Goal: Transaction & Acquisition: Purchase product/service

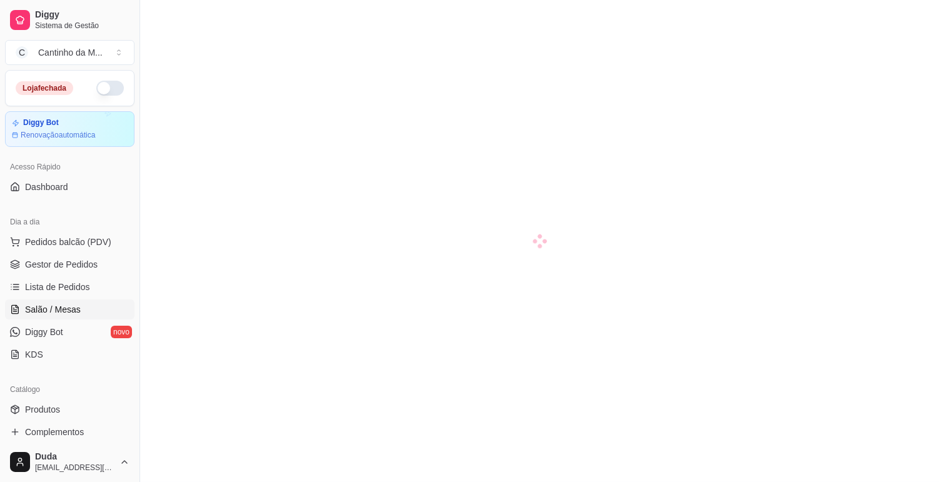
scroll to position [69, 0]
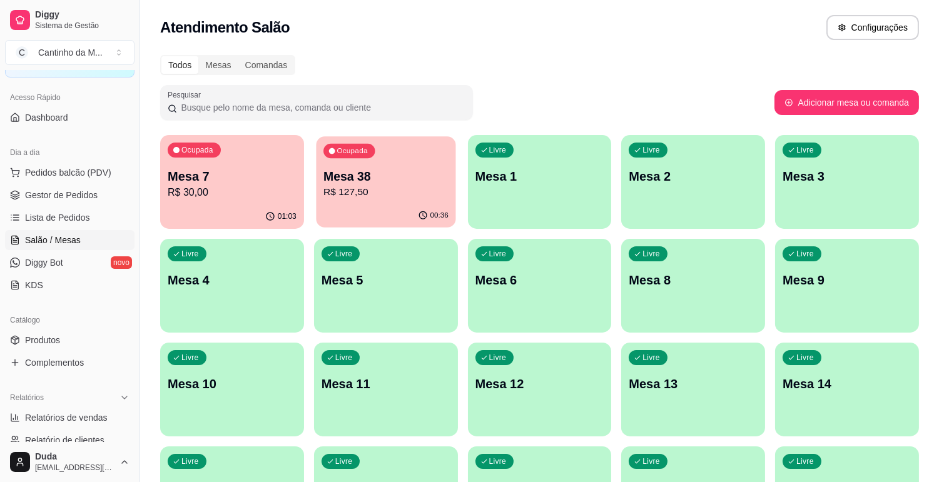
click at [374, 179] on p "Mesa 38" at bounding box center [385, 176] width 125 height 17
click at [443, 190] on p "R$ 127,50" at bounding box center [386, 192] width 129 height 15
click at [397, 165] on div "Ocupada Mesa 38 R$ 127,50" at bounding box center [386, 169] width 144 height 69
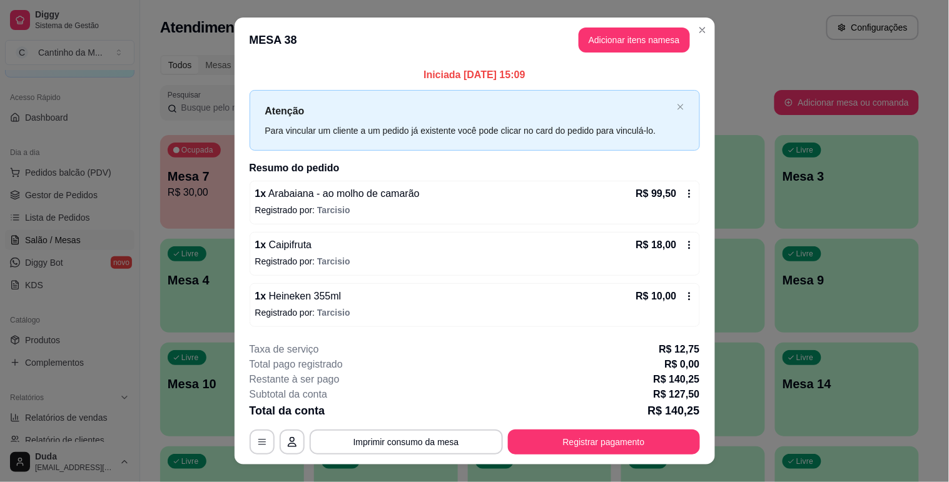
click at [349, 303] on div "1 x Heineken 355ml R$ 10,00" at bounding box center [474, 296] width 439 height 15
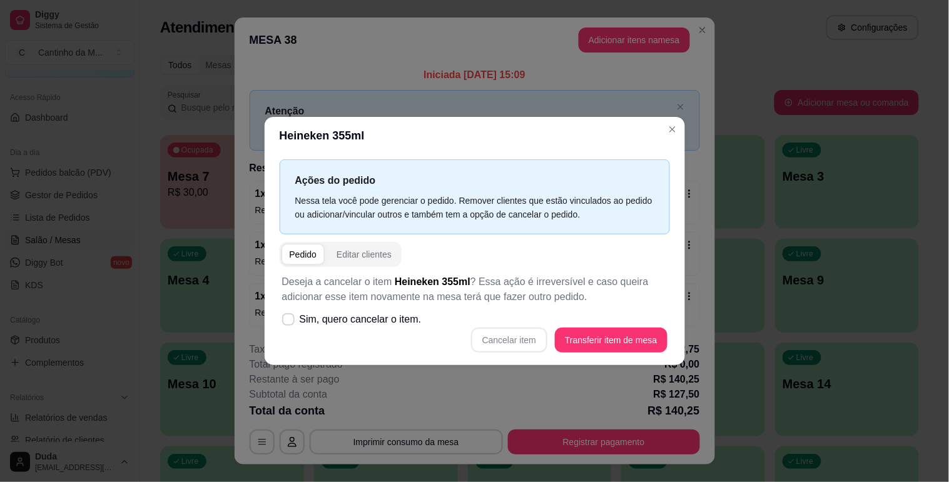
click at [532, 337] on div "Cancelar item Transferir item de mesa" at bounding box center [474, 340] width 385 height 25
click at [528, 338] on div "Cancelar item Transferir item de mesa" at bounding box center [474, 340] width 385 height 25
click at [286, 323] on span at bounding box center [288, 319] width 12 height 12
click at [286, 323] on input "Sim, quero cancelar o item." at bounding box center [285, 326] width 8 height 8
checkbox input "true"
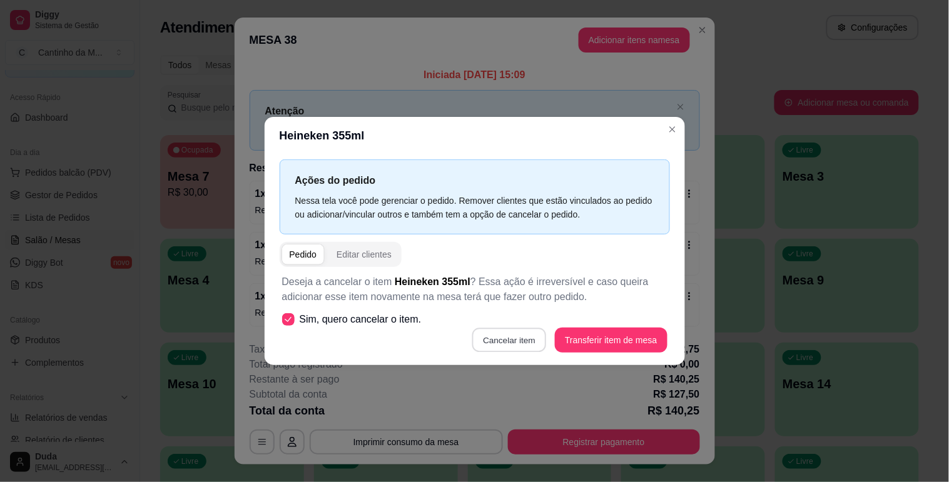
click at [514, 334] on button "Cancelar item" at bounding box center [509, 340] width 74 height 24
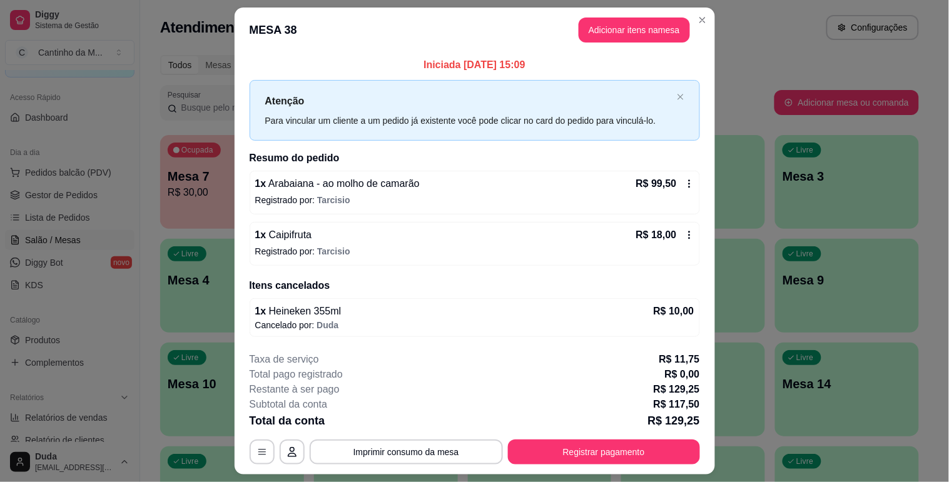
click at [632, 48] on header "MESA 38 Adicionar itens na mesa" at bounding box center [475, 30] width 480 height 45
click at [629, 30] on button "Adicionar itens na mesa" at bounding box center [634, 30] width 111 height 25
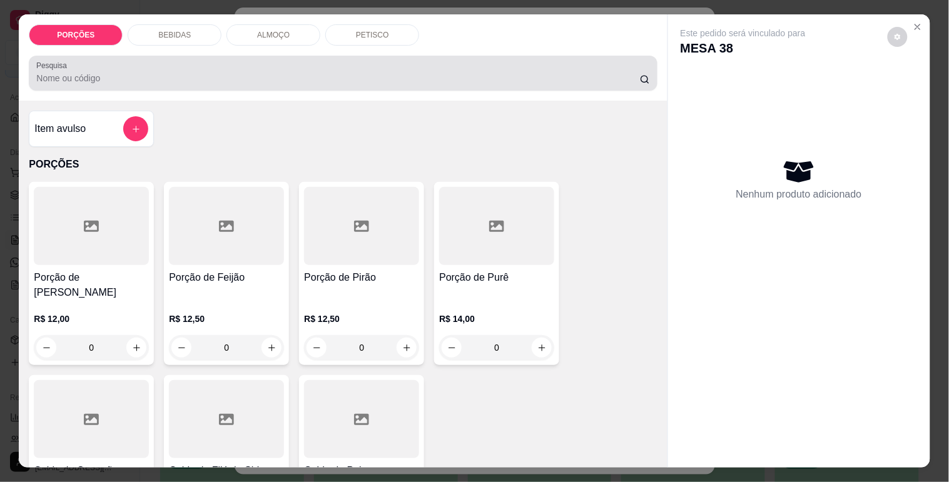
click at [402, 72] on input "Pesquisa" at bounding box center [338, 78] width 604 height 13
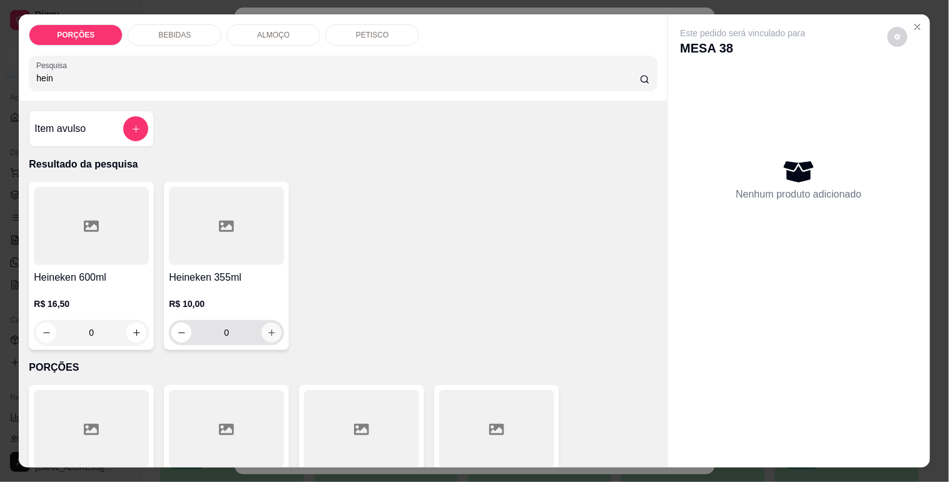
type input "hein"
click at [271, 327] on button "increase-product-quantity" at bounding box center [271, 333] width 20 height 20
type input "1"
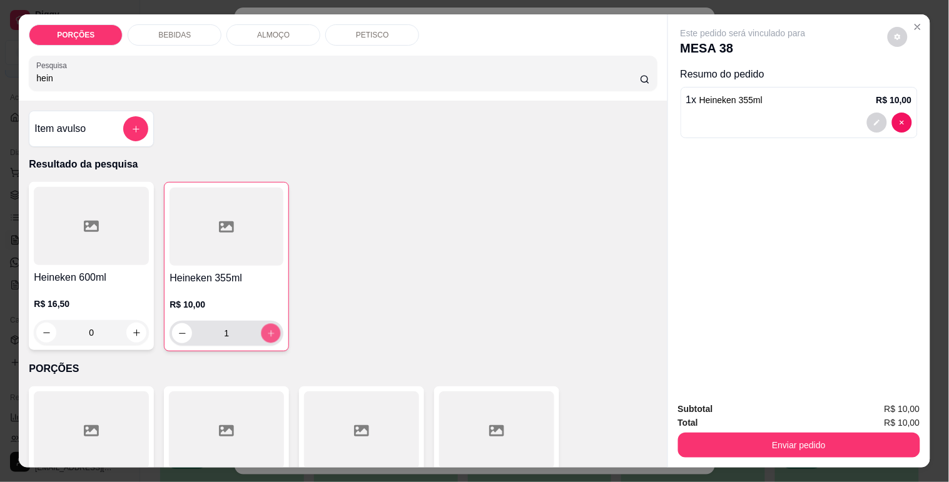
click at [271, 327] on button "increase-product-quantity" at bounding box center [270, 333] width 19 height 19
type input "2"
click at [271, 327] on button "increase-product-quantity" at bounding box center [271, 333] width 20 height 20
type input "3"
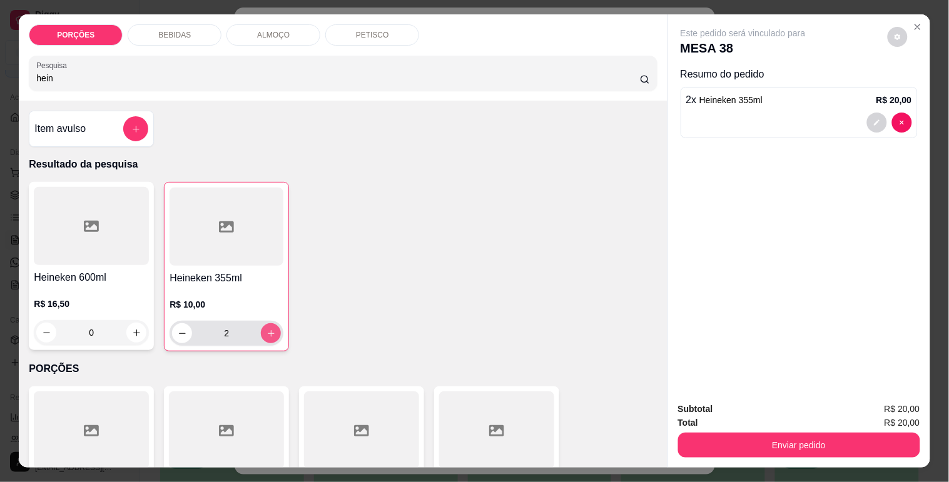
type input "3"
click at [271, 327] on button "increase-product-quantity" at bounding box center [271, 333] width 20 height 20
type input "4"
click at [271, 327] on button "increase-product-quantity" at bounding box center [271, 333] width 20 height 20
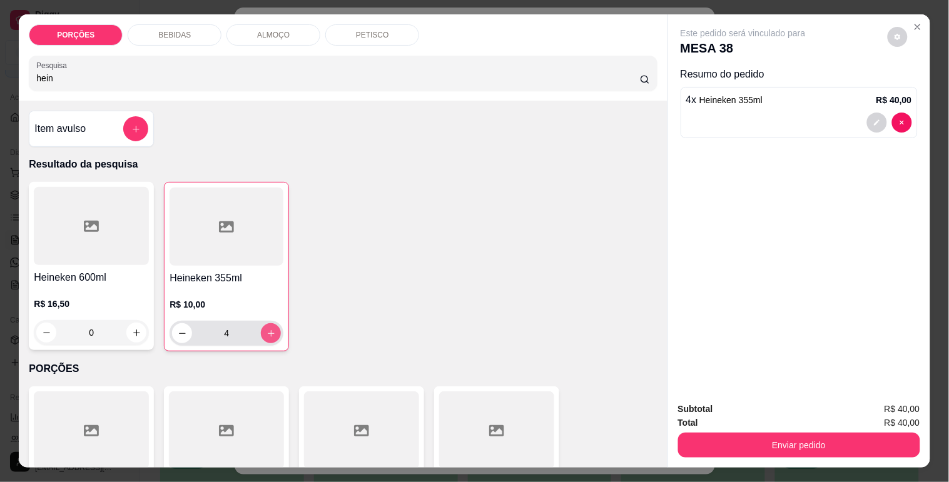
type input "5"
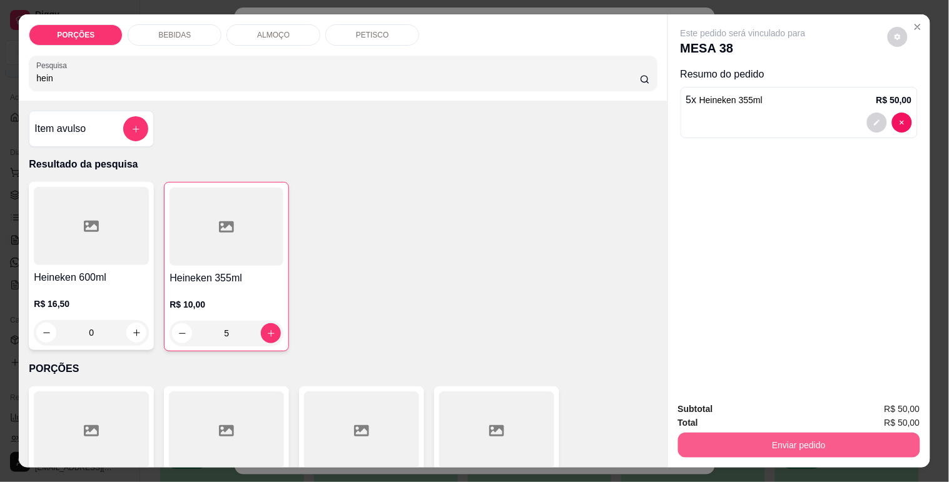
click at [758, 444] on button "Enviar pedido" at bounding box center [799, 445] width 242 height 25
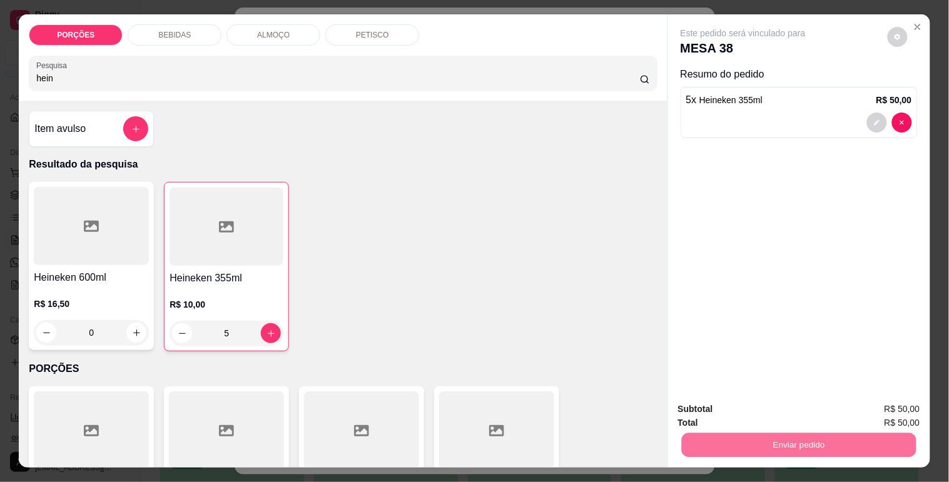
click at [823, 257] on div "Este pedido será vinculado para MESA 38 Resumo do pedido 5 x Heineken 355ml R$ …" at bounding box center [799, 203] width 262 height 378
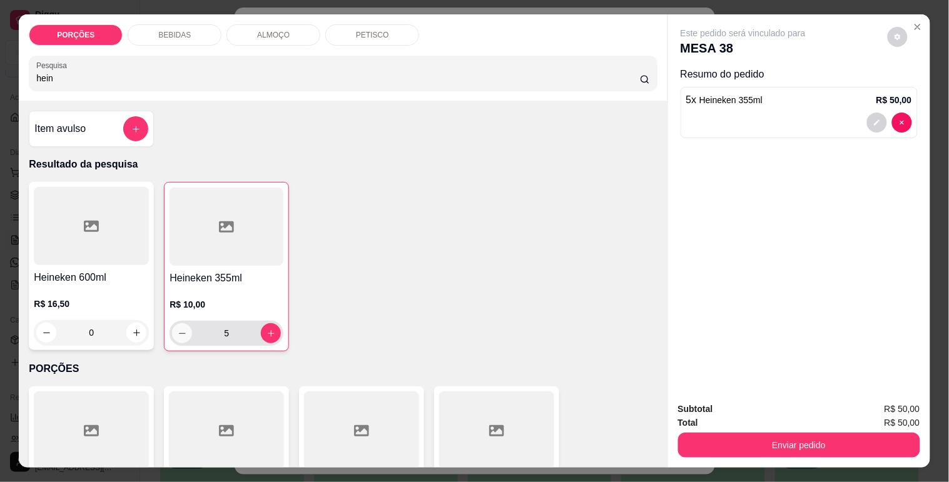
click at [178, 329] on icon "decrease-product-quantity" at bounding box center [182, 333] width 9 height 9
type input "4"
click at [179, 333] on icon "decrease-product-quantity" at bounding box center [182, 333] width 7 height 1
type input "3"
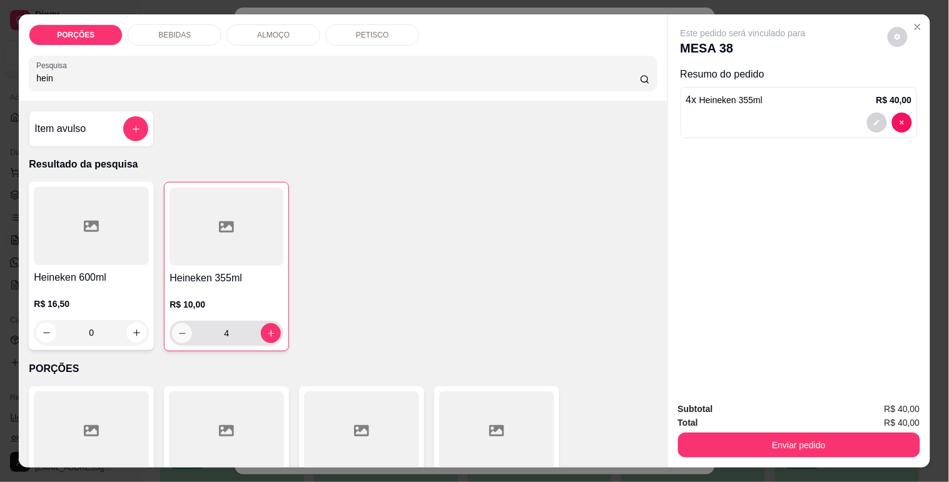
type input "3"
click at [178, 329] on icon "decrease-product-quantity" at bounding box center [182, 333] width 9 height 9
type input "2"
click at [266, 329] on icon "increase-product-quantity" at bounding box center [270, 333] width 9 height 9
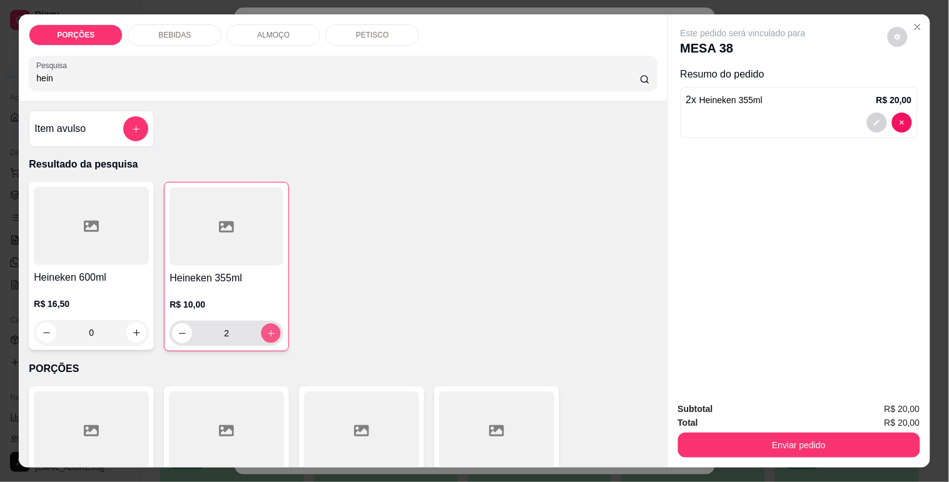
type input "3"
click at [134, 334] on button "increase-product-quantity" at bounding box center [136, 332] width 19 height 19
type input "1"
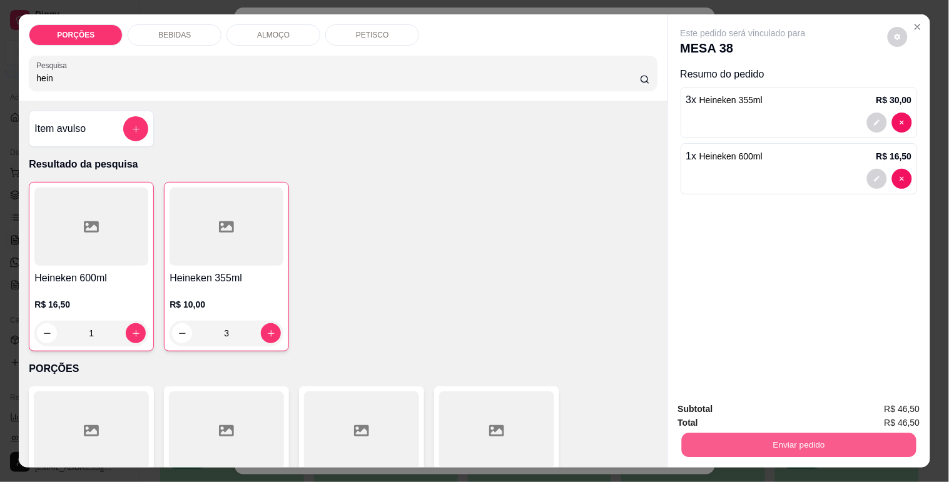
click at [860, 443] on button "Enviar pedido" at bounding box center [798, 445] width 235 height 24
click at [814, 417] on button "Não registrar e enviar pedido" at bounding box center [757, 410] width 130 height 24
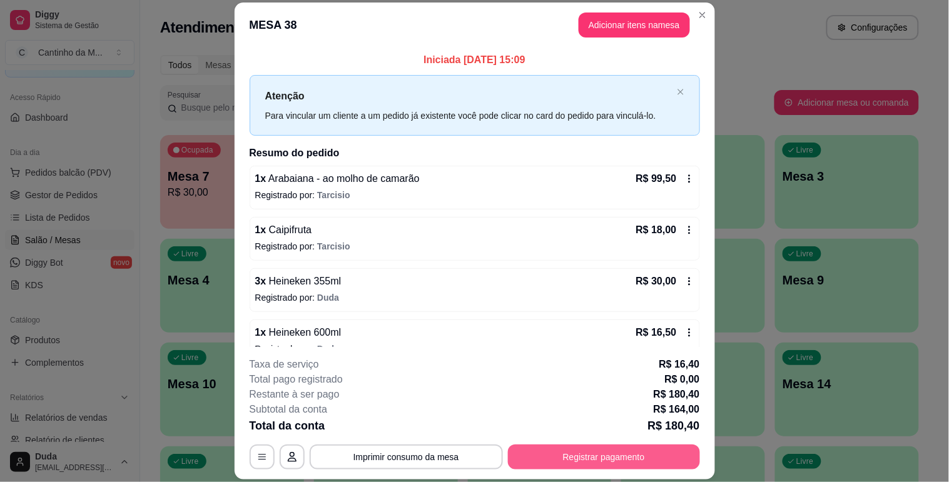
click at [524, 457] on button "Registrar pagamento" at bounding box center [604, 457] width 192 height 25
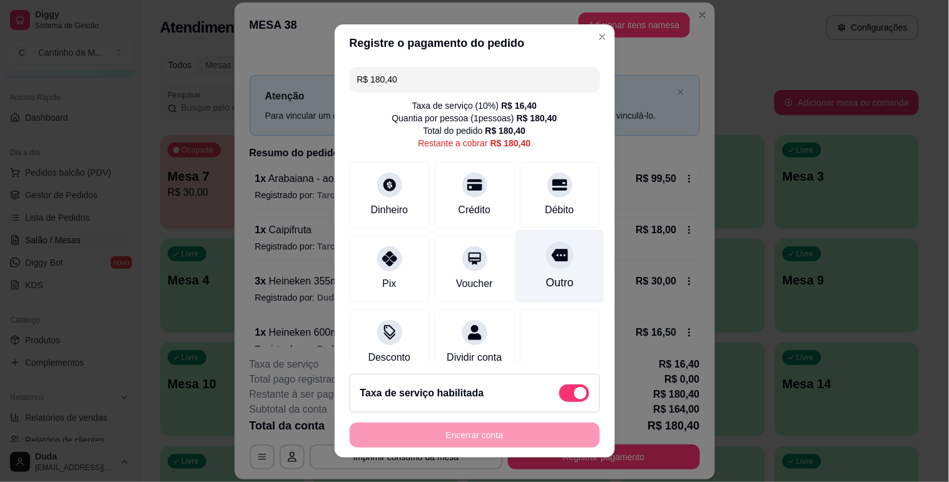
click at [546, 246] on div at bounding box center [560, 255] width 28 height 28
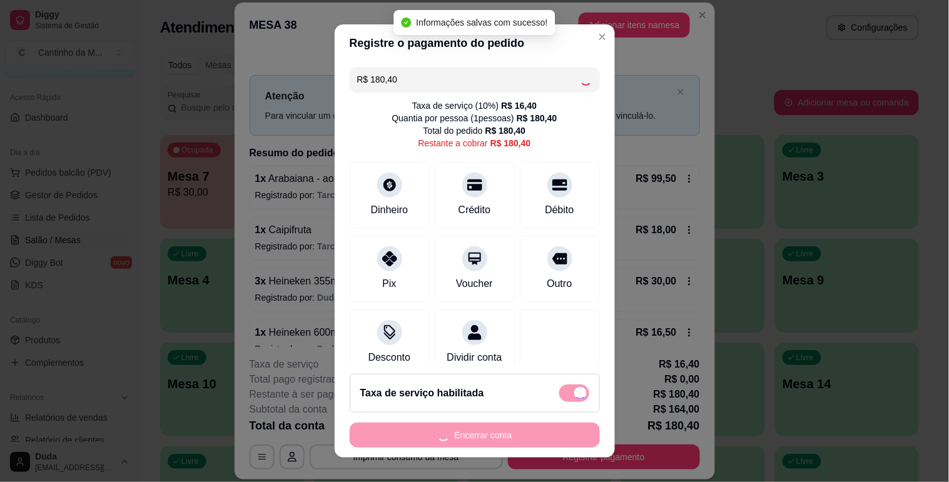
type input "R$ 0,00"
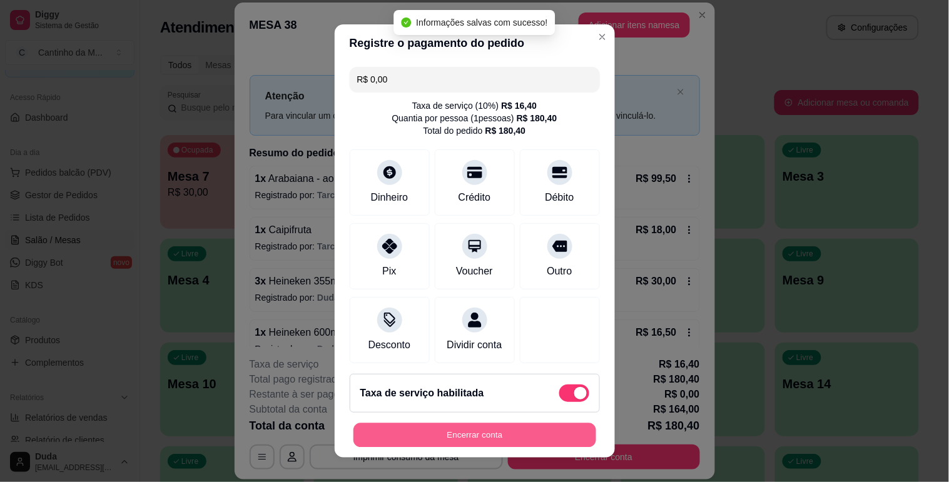
click at [515, 440] on button "Encerrar conta" at bounding box center [474, 435] width 243 height 24
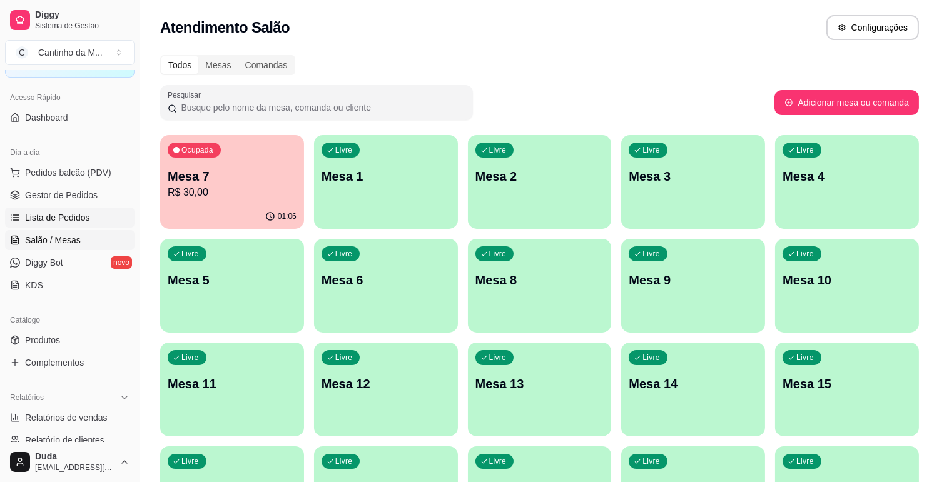
click at [71, 211] on span "Lista de Pedidos" at bounding box center [57, 217] width 65 height 13
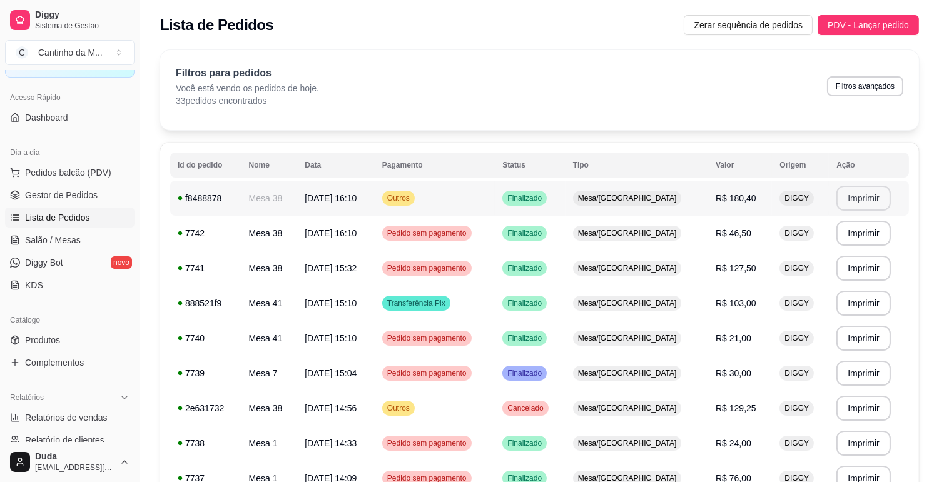
click at [865, 198] on button "Imprimir" at bounding box center [863, 198] width 54 height 25
click at [45, 241] on span "Salão / Mesas" at bounding box center [53, 240] width 56 height 13
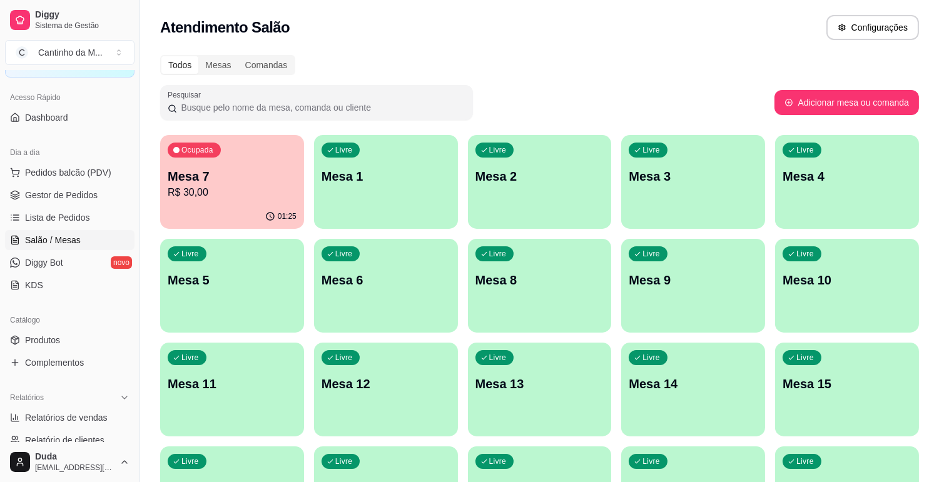
click at [251, 188] on p "R$ 30,00" at bounding box center [232, 192] width 129 height 15
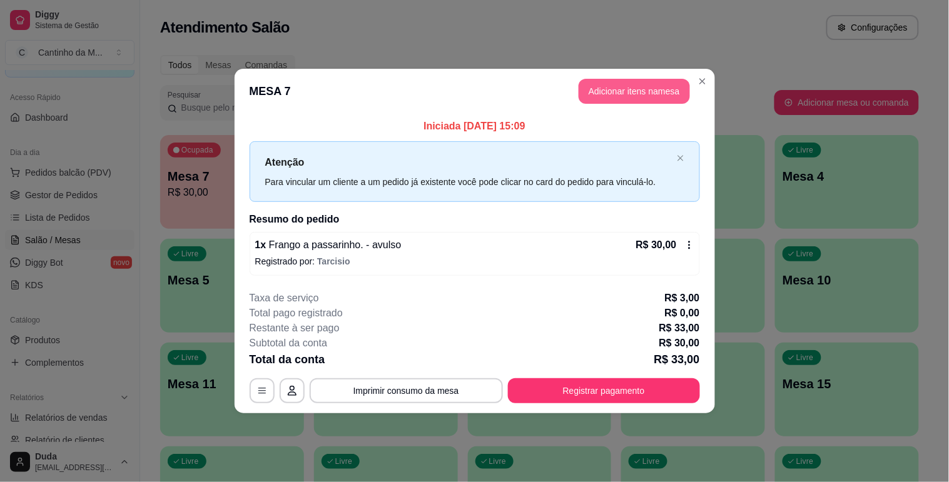
click at [618, 98] on button "Adicionar itens na mesa" at bounding box center [634, 91] width 111 height 25
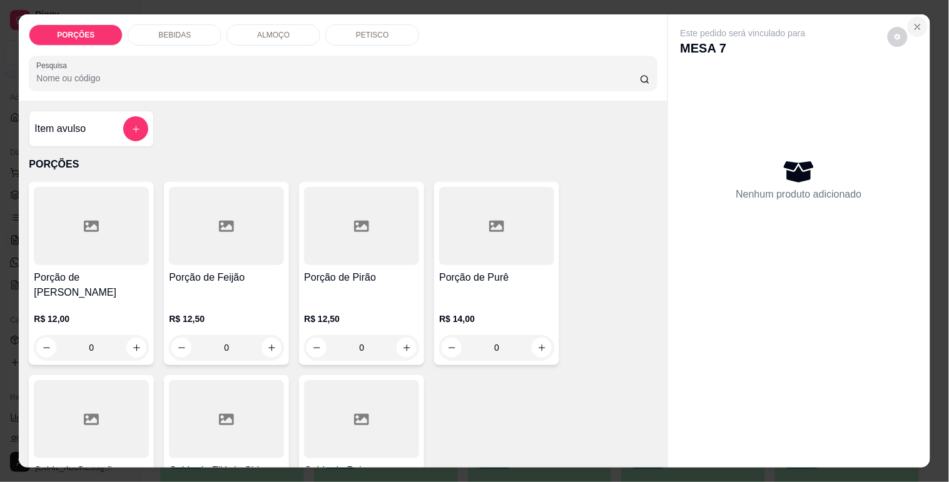
click at [915, 24] on icon "Close" at bounding box center [917, 26] width 5 height 5
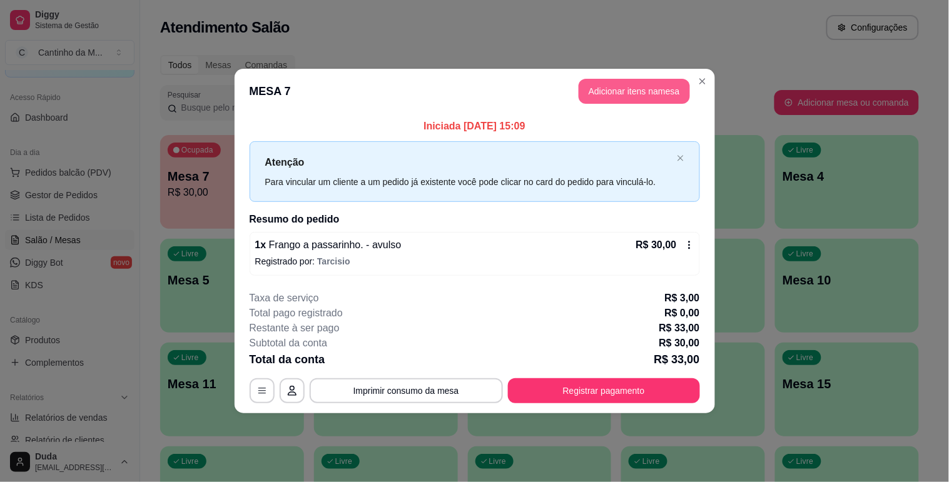
click at [639, 95] on button "Adicionar itens na mesa" at bounding box center [634, 91] width 111 height 25
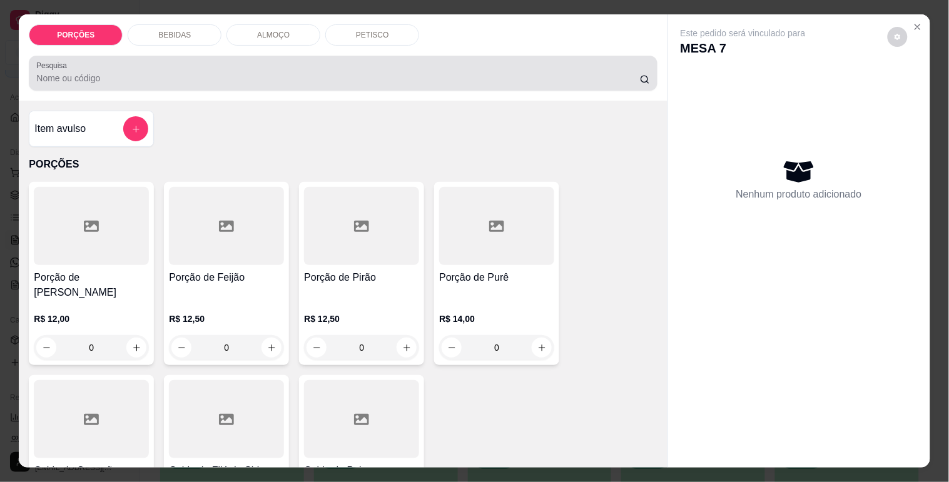
click at [280, 63] on div at bounding box center [342, 73] width 613 height 25
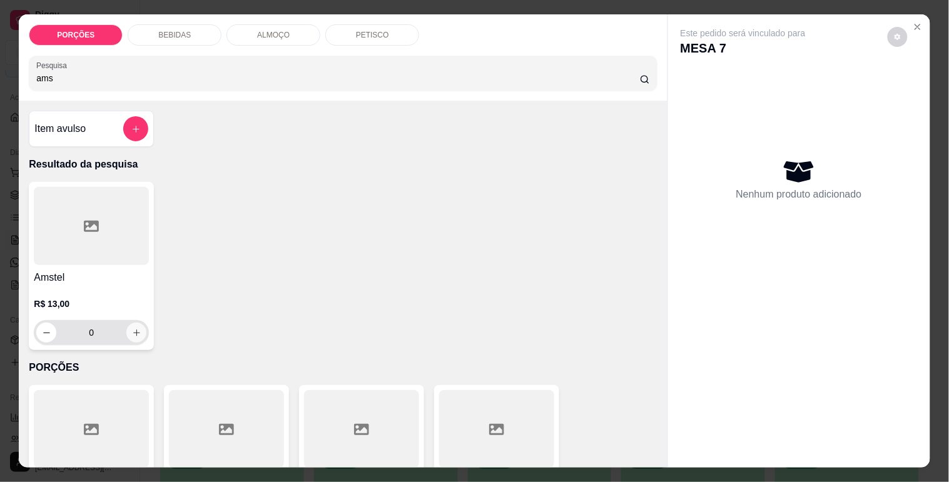
type input "ams"
click at [134, 328] on icon "increase-product-quantity" at bounding box center [136, 332] width 9 height 9
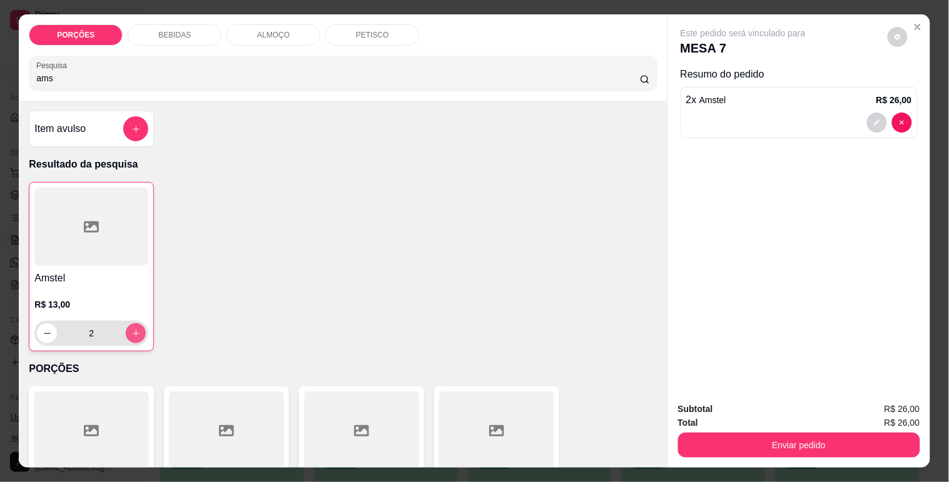
type input "2"
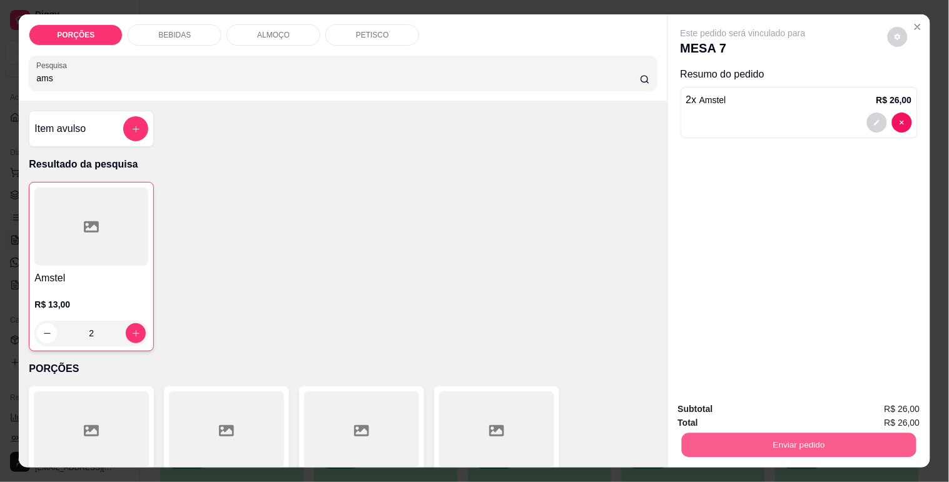
click at [743, 441] on button "Enviar pedido" at bounding box center [798, 445] width 235 height 24
click at [771, 407] on button "Não registrar e enviar pedido" at bounding box center [757, 410] width 130 height 24
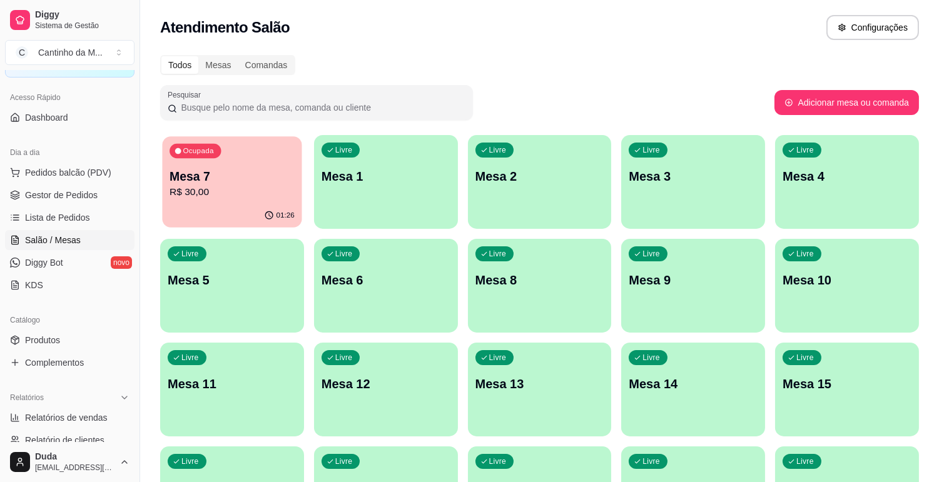
click at [186, 198] on p "R$ 30,00" at bounding box center [232, 192] width 125 height 14
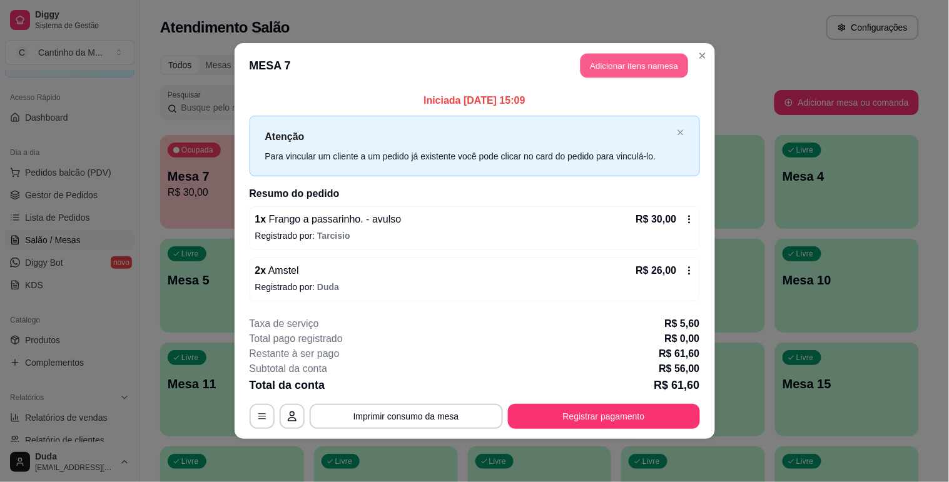
click at [610, 63] on button "Adicionar itens na mesa" at bounding box center [635, 66] width 108 height 24
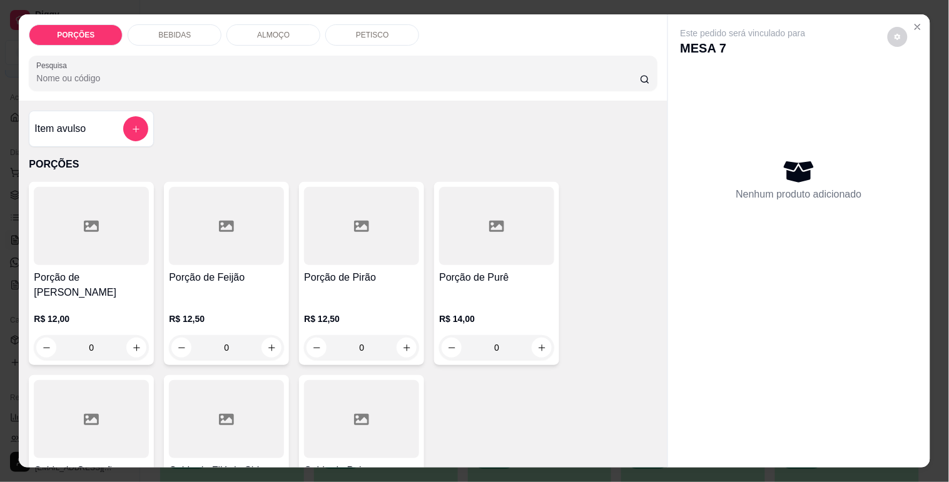
click at [81, 126] on h4 "Item avulso" at bounding box center [59, 128] width 51 height 15
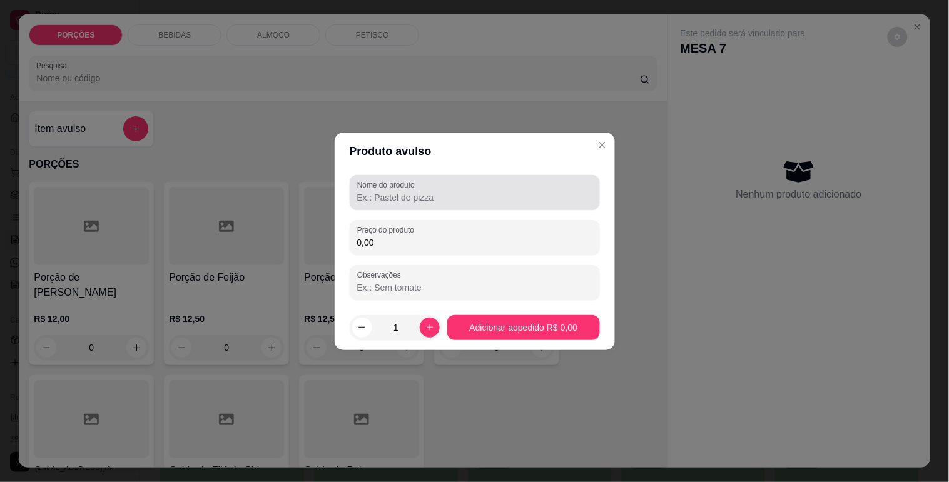
click at [404, 200] on input "Nome do produto" at bounding box center [474, 197] width 235 height 13
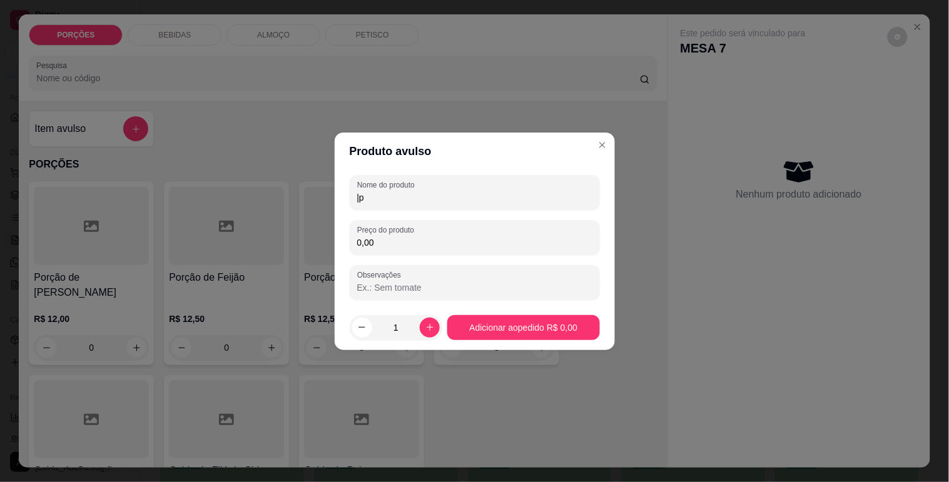
type input "|"
type input "picolé"
click at [407, 246] on input "0,00" at bounding box center [474, 242] width 235 height 13
type input "31,50"
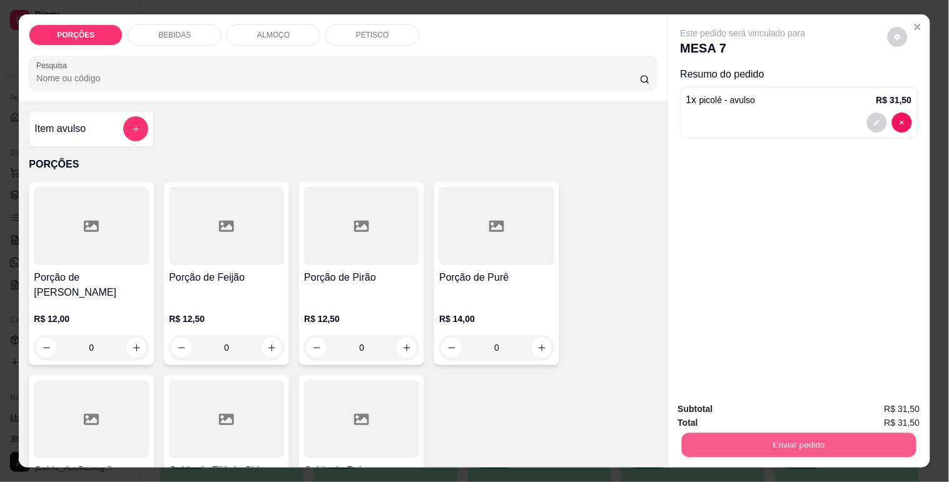
click at [793, 446] on button "Enviar pedido" at bounding box center [798, 445] width 235 height 24
click at [782, 414] on button "Não registrar e enviar pedido" at bounding box center [757, 409] width 126 height 23
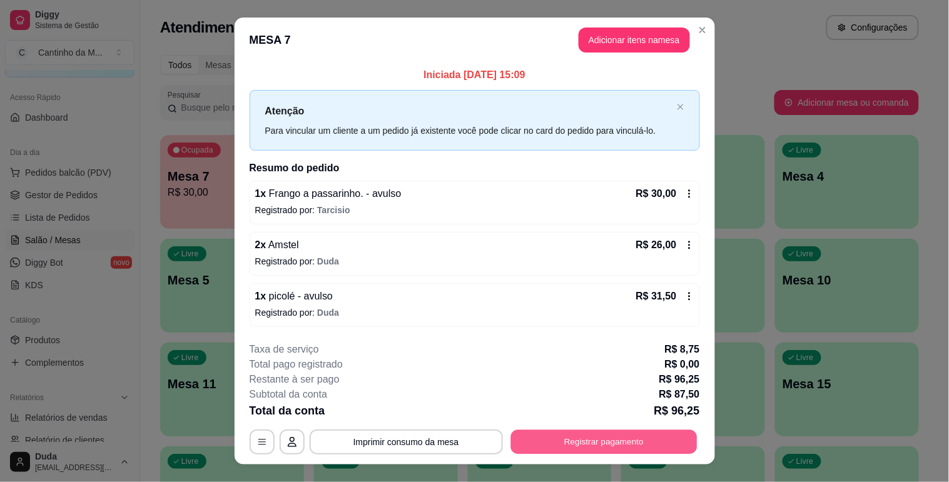
click at [581, 438] on button "Registrar pagamento" at bounding box center [603, 442] width 186 height 24
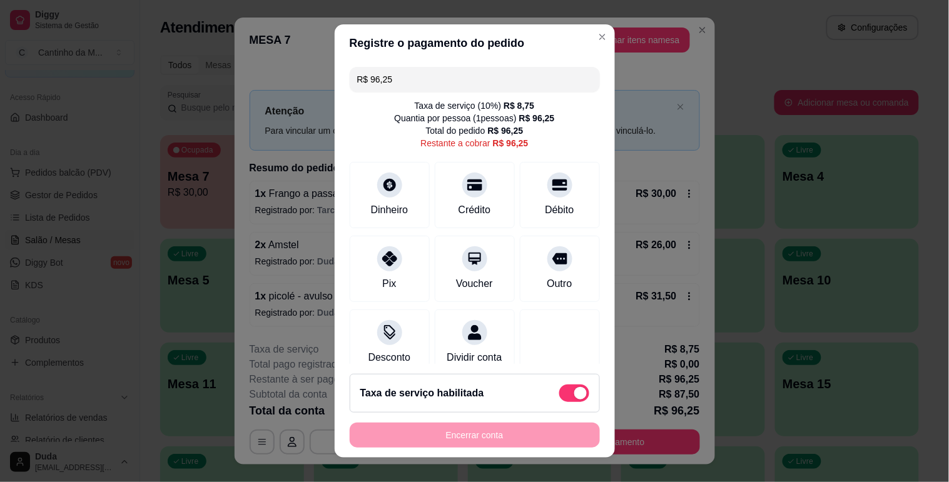
click at [557, 383] on div "Taxa de serviço habilitada" at bounding box center [475, 393] width 250 height 39
type input "R$ 87,50"
checkbox input "false"
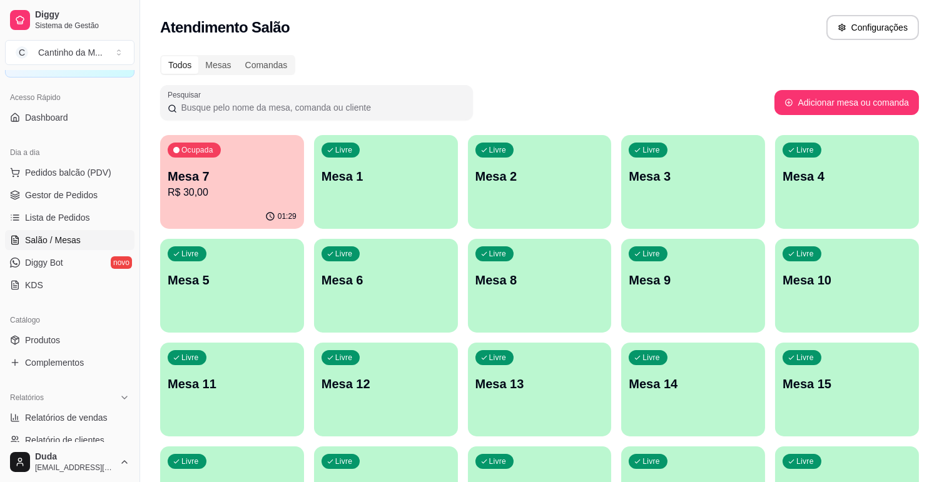
click at [265, 177] on p "Mesa 7" at bounding box center [232, 177] width 129 height 18
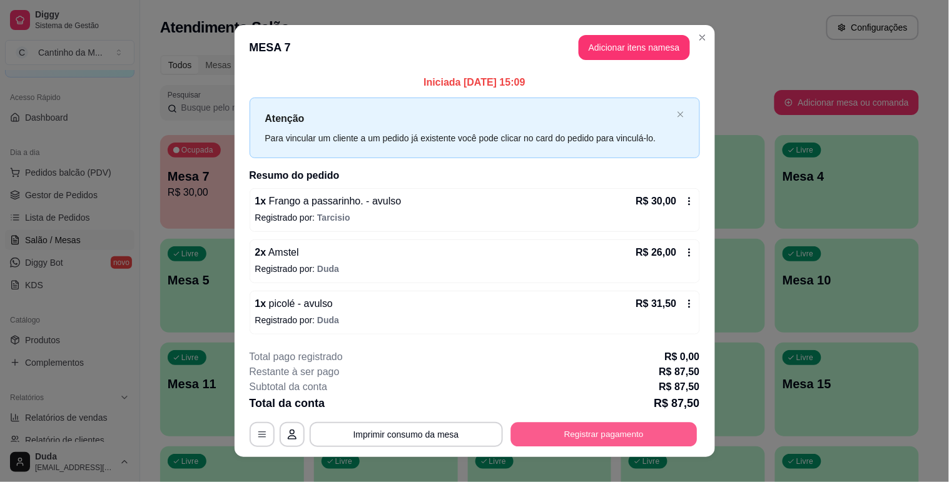
click at [541, 432] on button "Registrar pagamento" at bounding box center [603, 435] width 186 height 24
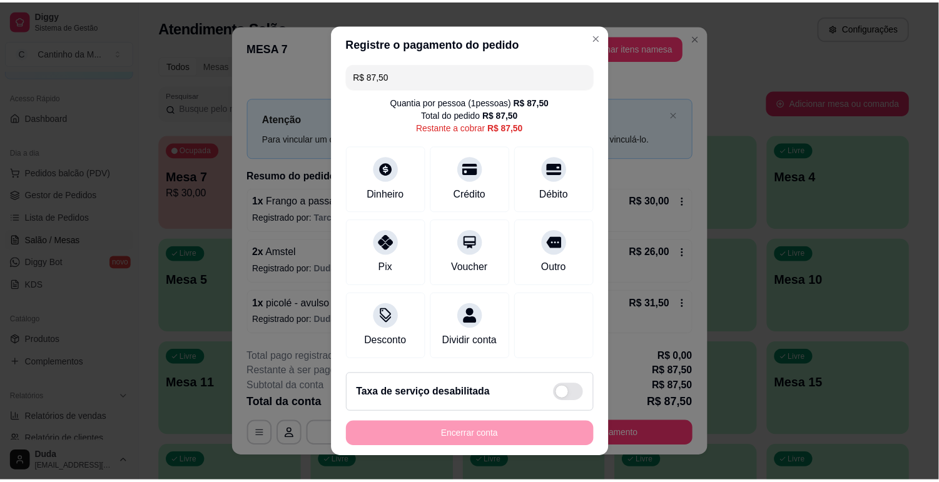
scroll to position [19, 0]
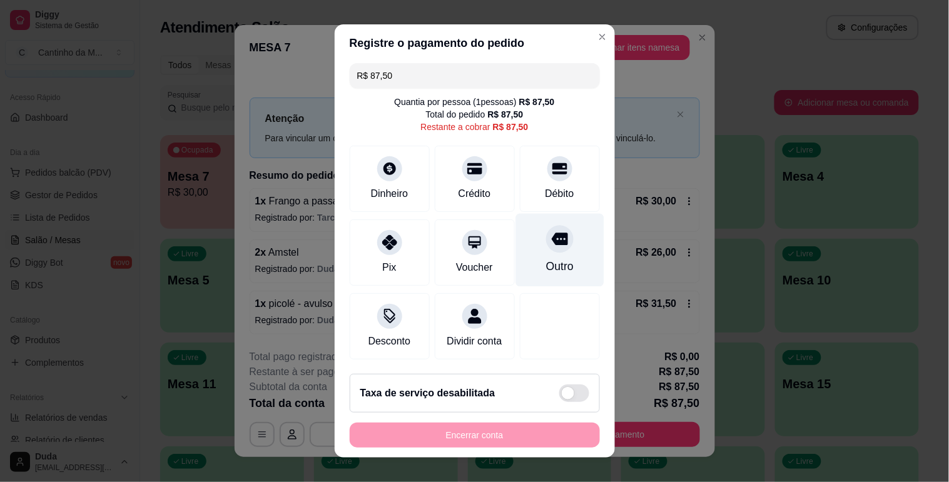
click at [545, 258] on div "Outro" at bounding box center [559, 266] width 28 height 16
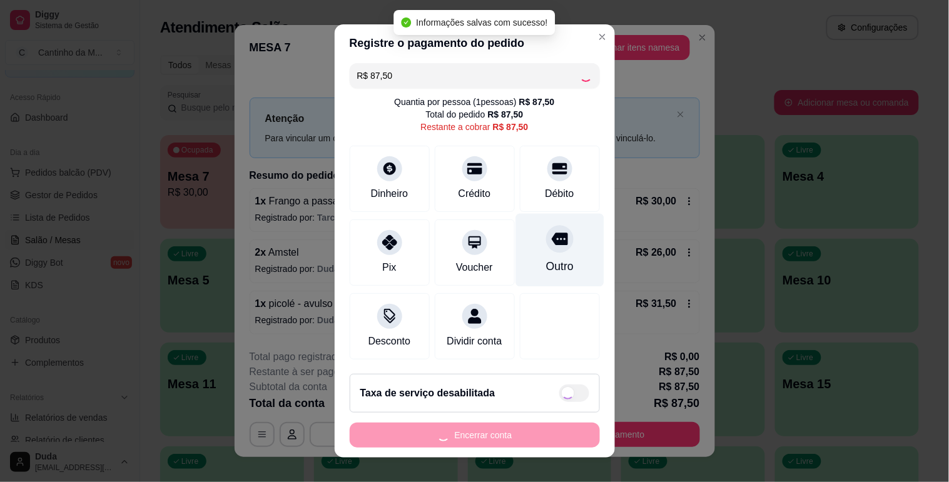
type input "R$ 0,00"
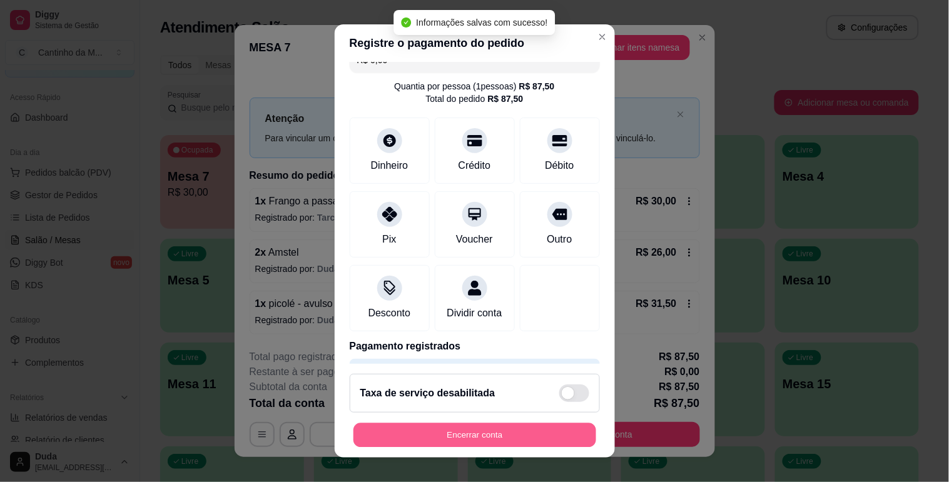
click at [472, 442] on button "Encerrar conta" at bounding box center [474, 435] width 243 height 24
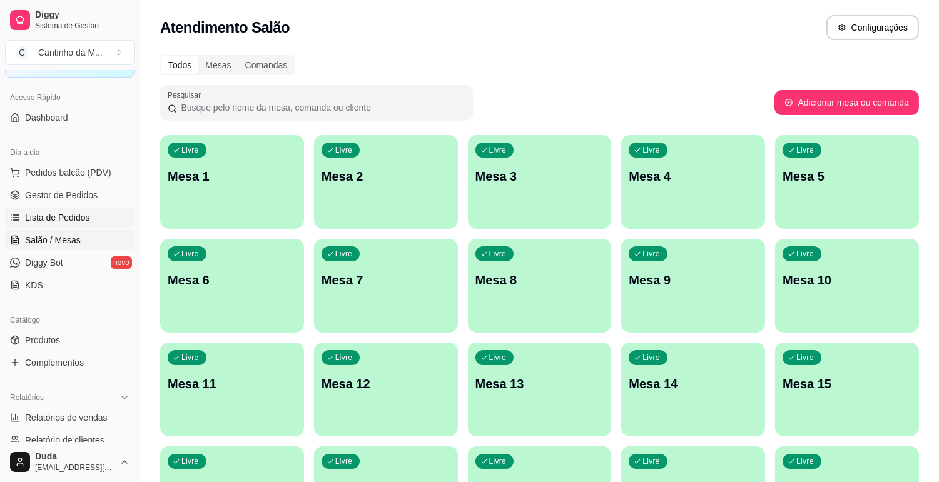
click at [77, 221] on span "Lista de Pedidos" at bounding box center [57, 217] width 65 height 13
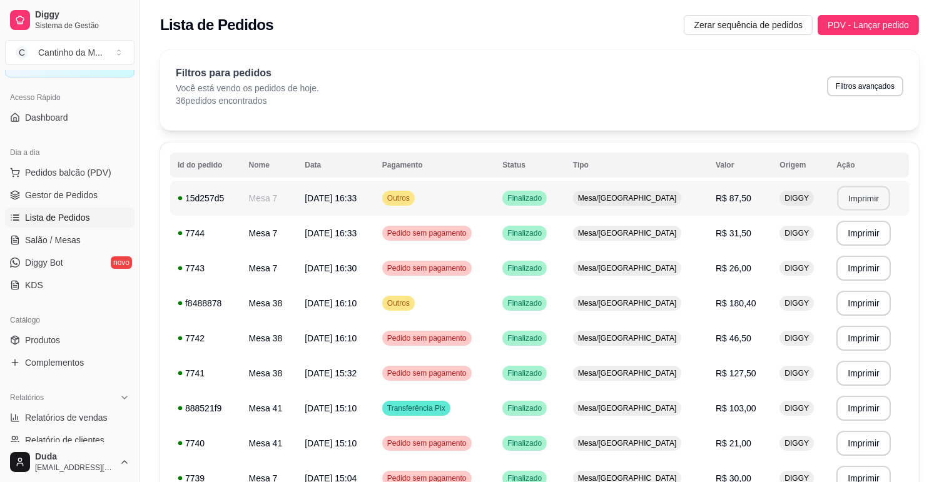
click at [871, 202] on button "Imprimir" at bounding box center [864, 198] width 53 height 24
